Goal: Information Seeking & Learning: Learn about a topic

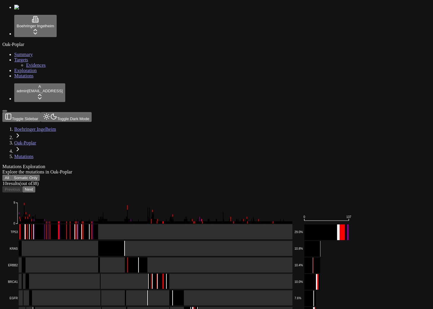
click at [236, 164] on div "Mutations Exploration" at bounding box center [188, 166] width 372 height 5
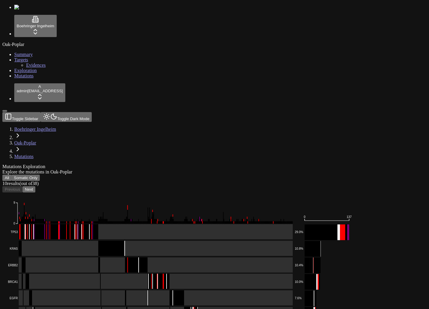
click at [12, 175] on button "All" at bounding box center [6, 178] width 9 height 6
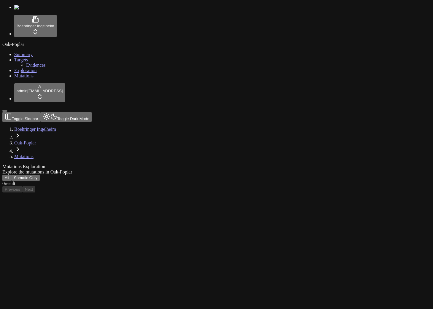
click at [40, 175] on button "Somatic Only" at bounding box center [26, 178] width 28 height 6
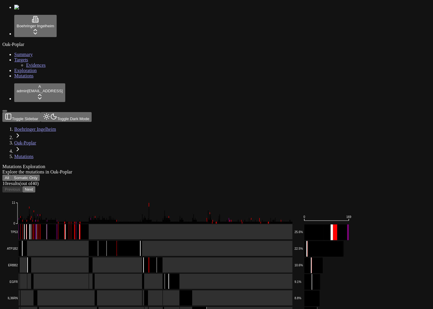
click at [223, 164] on div "Mutations Exploration Explore the mutations in Oak-Poplar" at bounding box center [188, 169] width 372 height 11
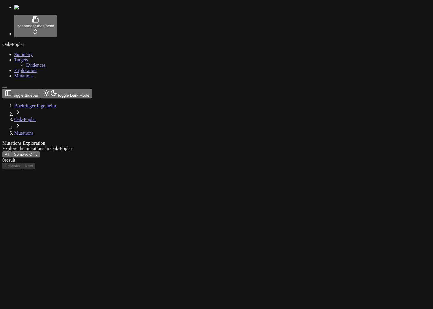
click at [35, 79] on div "Oak-Poplar Summary Targets Evidences Exploration Mutations" at bounding box center [216, 60] width 428 height 37
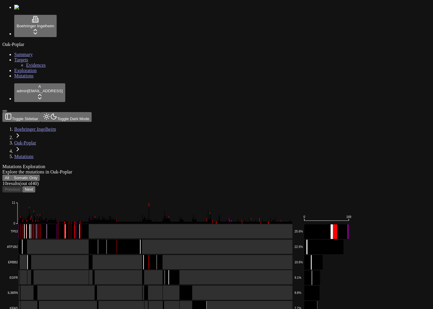
click at [36, 79] on div "Oak-Poplar Summary Targets Evidences Exploration Mutations" at bounding box center [216, 60] width 428 height 37
click at [12, 175] on button "All" at bounding box center [6, 178] width 9 height 6
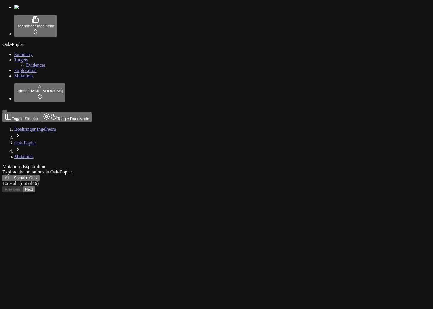
click at [42, 79] on div "Oak-Poplar Summary Targets Evidences Exploration Mutations" at bounding box center [216, 60] width 428 height 37
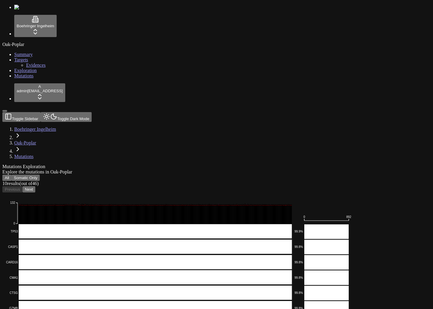
click at [214, 164] on div "Mutations Exploration Explore the mutations in Oak-Poplar All Somatic Only 10 r…" at bounding box center [188, 289] width 372 height 251
click at [35, 186] on button "Next" at bounding box center [29, 189] width 13 height 6
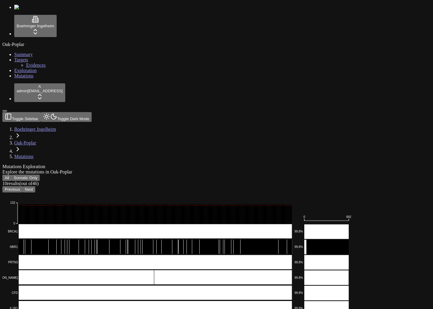
click at [35, 186] on button "Next" at bounding box center [29, 189] width 13 height 6
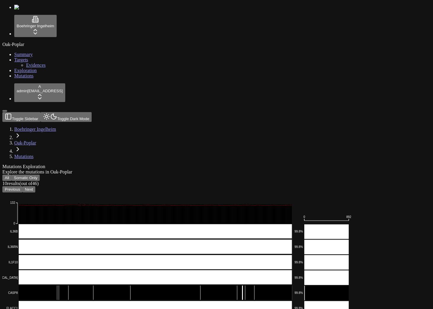
click at [35, 186] on button "Next" at bounding box center [29, 189] width 13 height 6
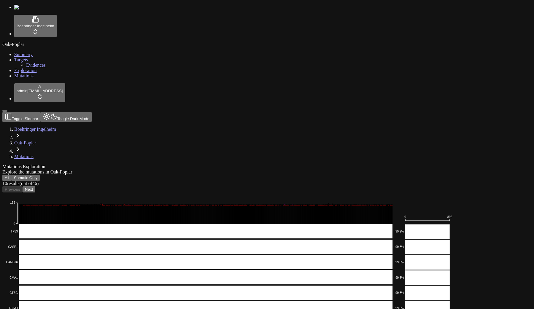
click at [35, 186] on button "Next" at bounding box center [29, 189] width 13 height 6
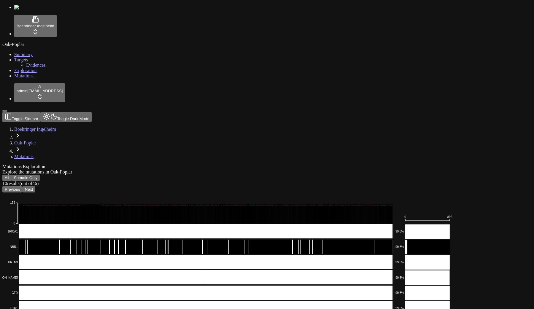
click at [35, 186] on button "Next" at bounding box center [29, 189] width 13 height 6
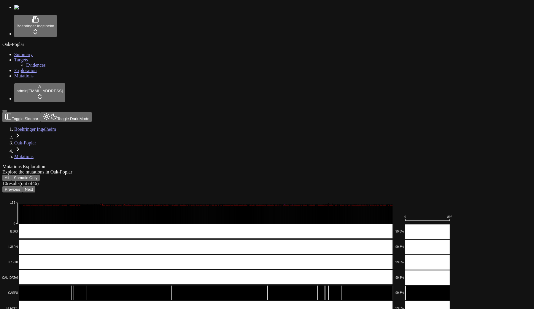
click at [35, 186] on button "Next" at bounding box center [29, 189] width 13 height 6
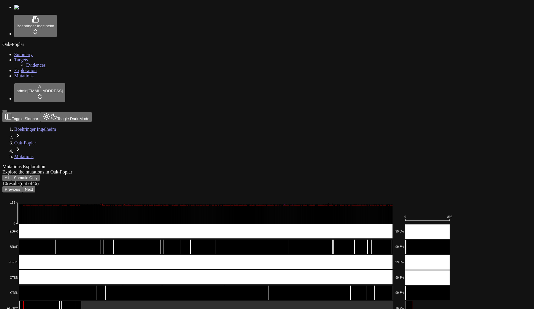
click at [35, 186] on button "Next" at bounding box center [29, 189] width 13 height 6
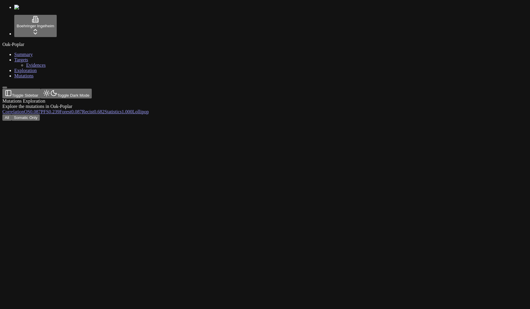
click at [34, 78] on link "Mutations" at bounding box center [23, 75] width 19 height 5
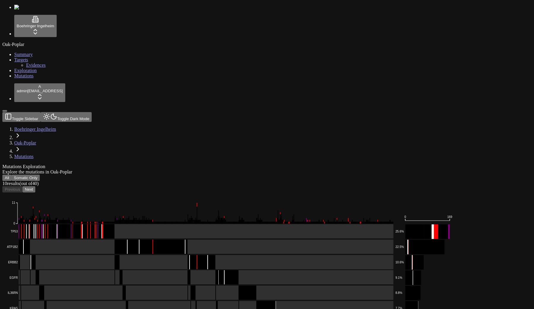
click at [12, 175] on button "All" at bounding box center [6, 178] width 9 height 6
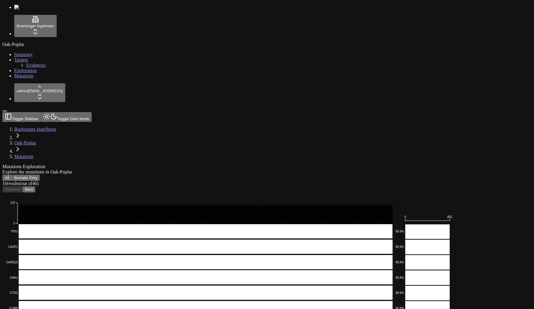
click at [35, 186] on button "Next" at bounding box center [29, 189] width 13 height 6
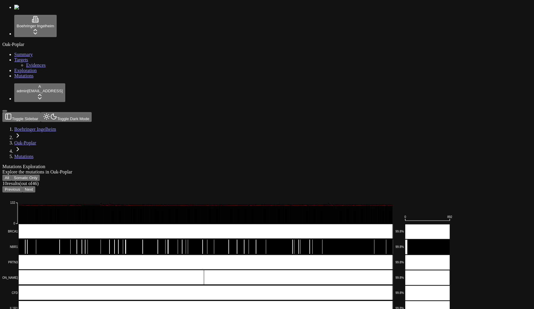
click at [35, 186] on button "Next" at bounding box center [29, 189] width 13 height 6
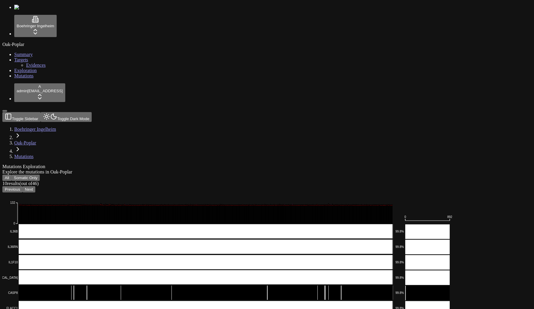
click at [35, 186] on button "Next" at bounding box center [29, 189] width 13 height 6
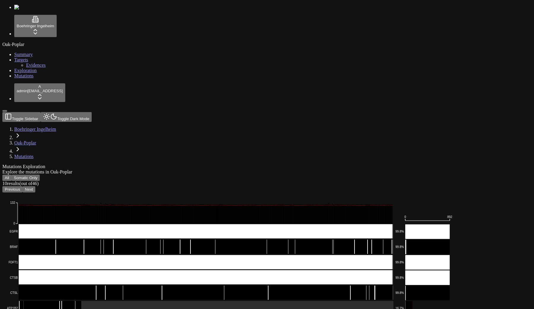
click at [35, 186] on button "Next" at bounding box center [29, 189] width 13 height 6
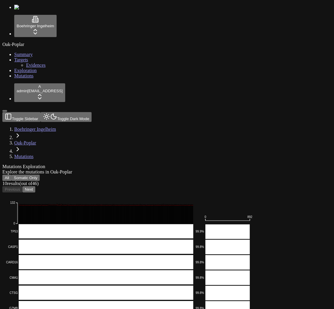
click at [35, 186] on button "Next" at bounding box center [29, 189] width 13 height 6
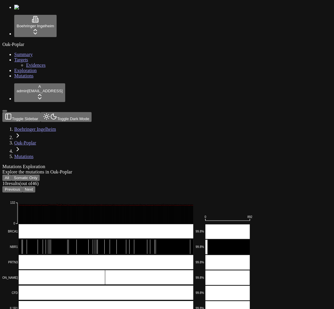
click at [35, 186] on button "Next" at bounding box center [29, 189] width 13 height 6
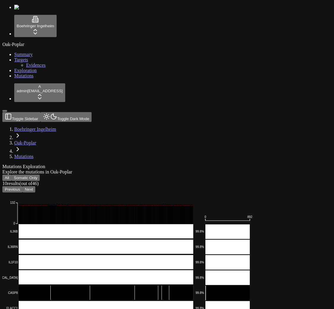
click at [35, 186] on button "Next" at bounding box center [29, 189] width 13 height 6
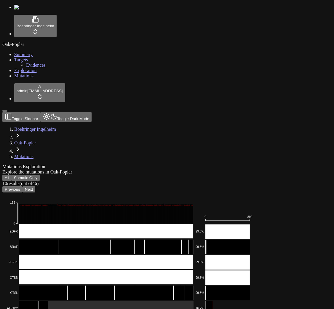
click at [35, 186] on button "Next" at bounding box center [29, 189] width 13 height 6
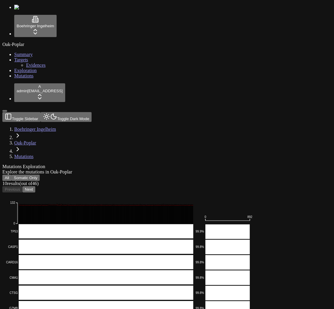
click at [35, 186] on button "Next" at bounding box center [29, 189] width 13 height 6
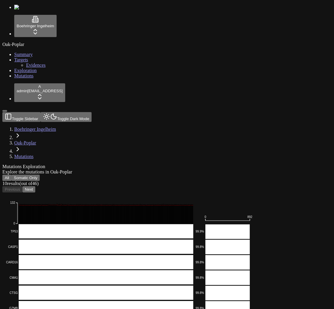
click at [35, 186] on button "Next" at bounding box center [29, 189] width 13 height 6
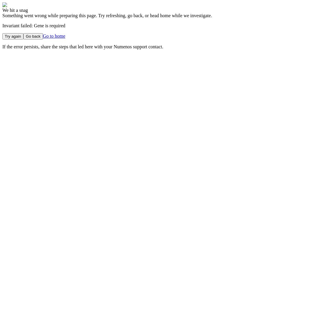
click at [193, 50] on main "We hit a snag Something went wrong while preparing this page. Try refreshing, g…" at bounding box center [167, 25] width 330 height 47
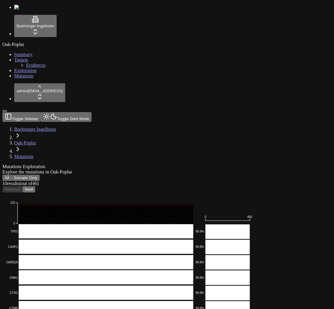
click at [35, 186] on button "Next" at bounding box center [29, 189] width 13 height 6
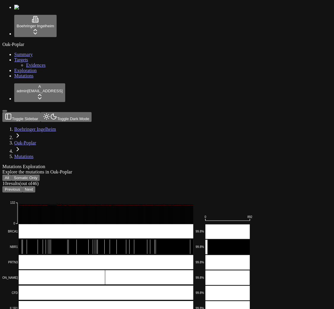
click at [23, 186] on button "Previous" at bounding box center [12, 189] width 20 height 6
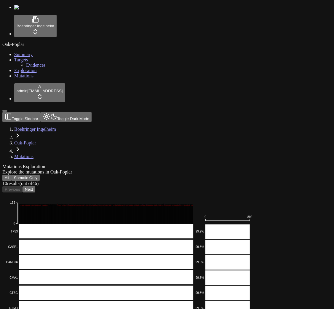
click at [35, 186] on button "Next" at bounding box center [29, 189] width 13 height 6
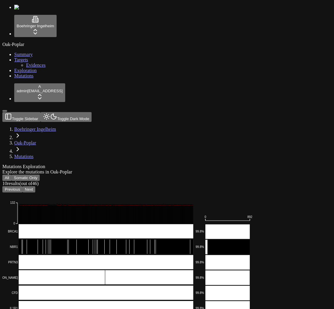
click at [35, 186] on button "Next" at bounding box center [29, 189] width 13 height 6
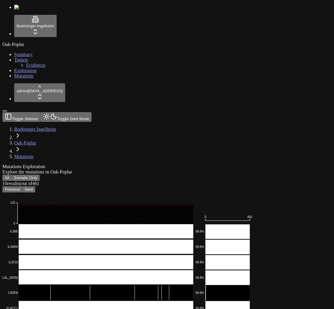
click at [35, 186] on button "Next" at bounding box center [29, 189] width 13 height 6
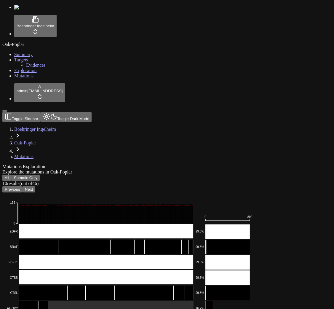
click at [35, 186] on button "Next" at bounding box center [29, 189] width 13 height 6
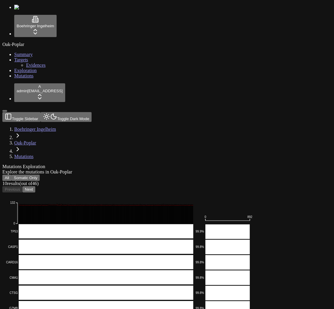
click at [196, 164] on div "Mutations Exploration" at bounding box center [138, 166] width 273 height 5
click at [35, 186] on button "Next" at bounding box center [29, 189] width 13 height 6
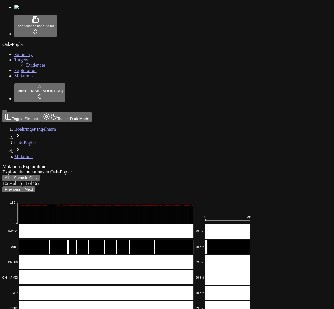
click at [35, 186] on button "Next" at bounding box center [29, 189] width 13 height 6
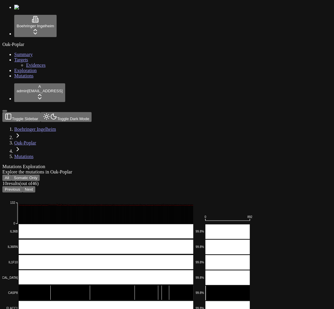
click at [35, 186] on button "Next" at bounding box center [29, 189] width 13 height 6
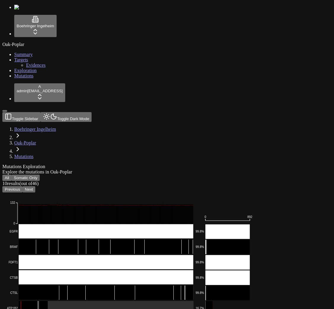
click at [35, 186] on button "Next" at bounding box center [29, 189] width 13 height 6
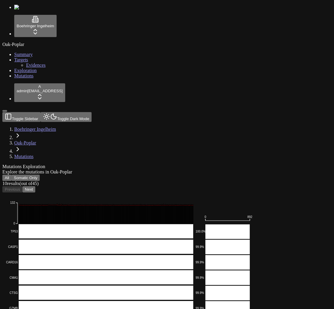
click at [153, 169] on div "Explore the mutations in Oak-Poplar" at bounding box center [138, 171] width 273 height 5
click at [15, 79] on div "Oak-Poplar Summary Targets Evidences Exploration Mutations" at bounding box center [167, 60] width 330 height 37
click at [204, 164] on div "Mutations Exploration Explore the mutations in Oak-Poplar" at bounding box center [138, 169] width 273 height 11
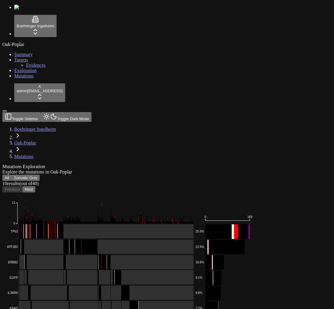
click at [34, 154] on link "Mutations" at bounding box center [23, 156] width 19 height 5
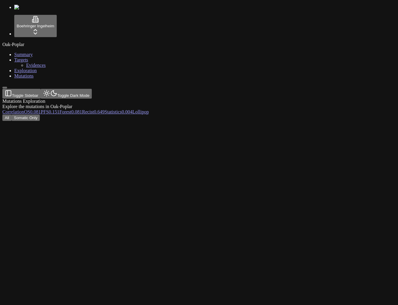
click at [198, 115] on div "All Somatic Only" at bounding box center [170, 118] width 336 height 6
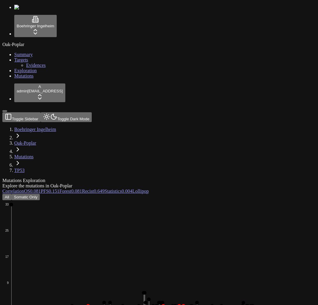
click at [243, 200] on icon "Splice_Site Missense_Mutation Frame_Shift_Del Nonsense_Mutation Frame_Shift_Ins…" at bounding box center [169, 292] width 334 height 184
click at [23, 79] on div "Oak-Poplar Summary Targets Evidences Exploration Mutations" at bounding box center [158, 60] width 313 height 37
click at [168, 200] on icon "Splice_Site Missense_Mutation Frame_Shift_Del Nonsense_Mutation Frame_Shift_Ins…" at bounding box center [169, 292] width 334 height 184
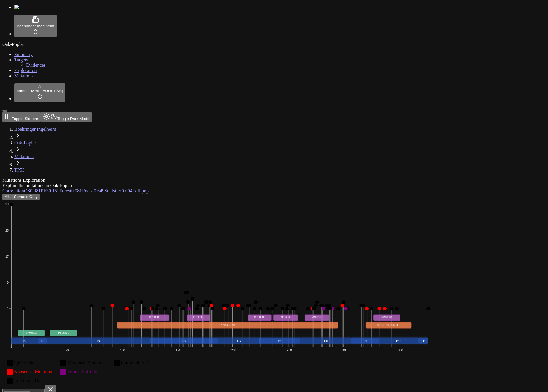
click at [61, 178] on div "Mutations Exploration Explore the mutations in Oak-Poplar Correlation OS 0.081 …" at bounding box center [245, 350] width 486 height 344
click at [24, 188] on link "Correlation" at bounding box center [13, 190] width 22 height 5
click at [305, 194] on div "All Somatic Only Splice_Site Missense_Mutation Frame_Shift_Del Nonsense_Mutatio…" at bounding box center [245, 358] width 486 height 328
click at [40, 194] on button "Somatic Only" at bounding box center [26, 197] width 28 height 6
click at [12, 194] on button "All" at bounding box center [6, 197] width 9 height 6
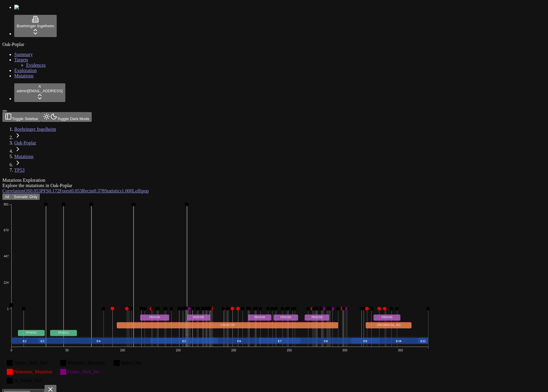
click at [40, 194] on button "Somatic Only" at bounding box center [26, 197] width 28 height 6
click at [109, 200] on icon "Splice_Site Missense_Mutation Frame_Shift_Del Nonsense_Mutation Frame_Shift_Ins…" at bounding box center [219, 292] width 434 height 184
click at [186, 194] on div "All Somatic Only Splice_Site Missense_Mutation Frame_Shift_Del Nonsense_Mutatio…" at bounding box center [245, 358] width 486 height 328
click at [132, 188] on span "0.004" at bounding box center [127, 190] width 11 height 5
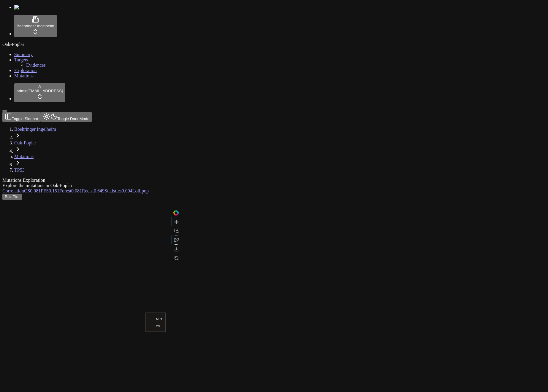
click at [149, 188] on span "Lollipop" at bounding box center [140, 190] width 16 height 5
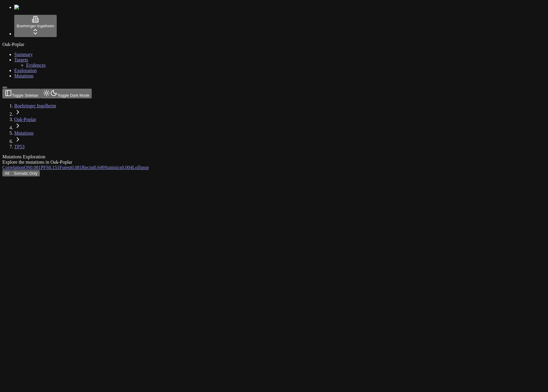
click at [182, 170] on div "All Somatic Only" at bounding box center [245, 173] width 486 height 6
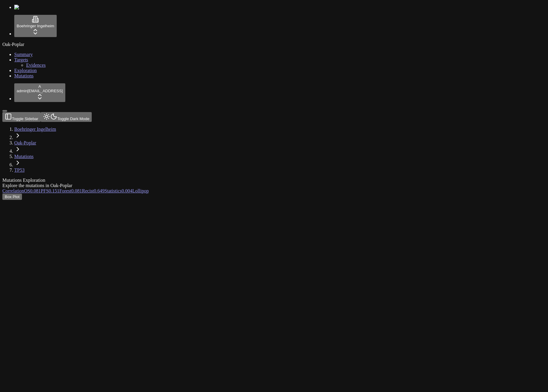
click at [49, 79] on div "Oak-Poplar Summary Targets Evidences Exploration Mutations" at bounding box center [273, 60] width 543 height 37
click at [149, 188] on link "Lollipop" at bounding box center [140, 190] width 16 height 5
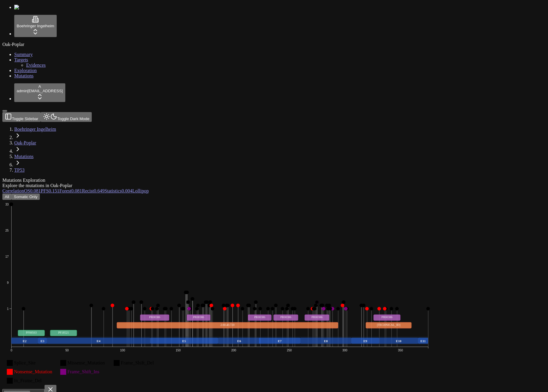
click at [75, 112] on button "Toggle Dark Mode" at bounding box center [66, 117] width 51 height 10
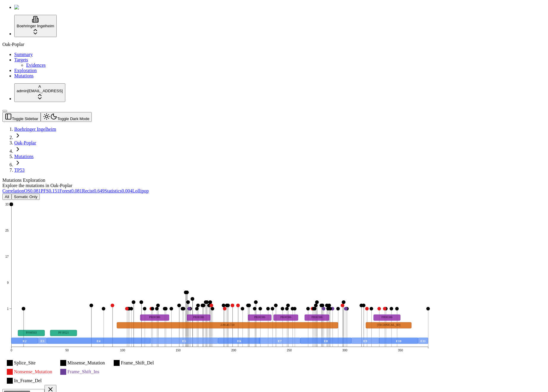
click at [123, 200] on icon "Splice_Site Missense_Mutation Frame_Shift_Del Nonsense_Mutation Frame_Shift_Ins…" at bounding box center [219, 292] width 434 height 184
click at [236, 200] on icon "Splice_Site Missense_Mutation Frame_Shift_Del Nonsense_Mutation Frame_Shift_Ins…" at bounding box center [219, 292] width 434 height 184
click at [96, 200] on icon "Splice_Site Missense_Mutation Frame_Shift_Del Nonsense_Mutation Frame_Shift_Ins…" at bounding box center [219, 292] width 434 height 184
